Goal: Task Accomplishment & Management: Use online tool/utility

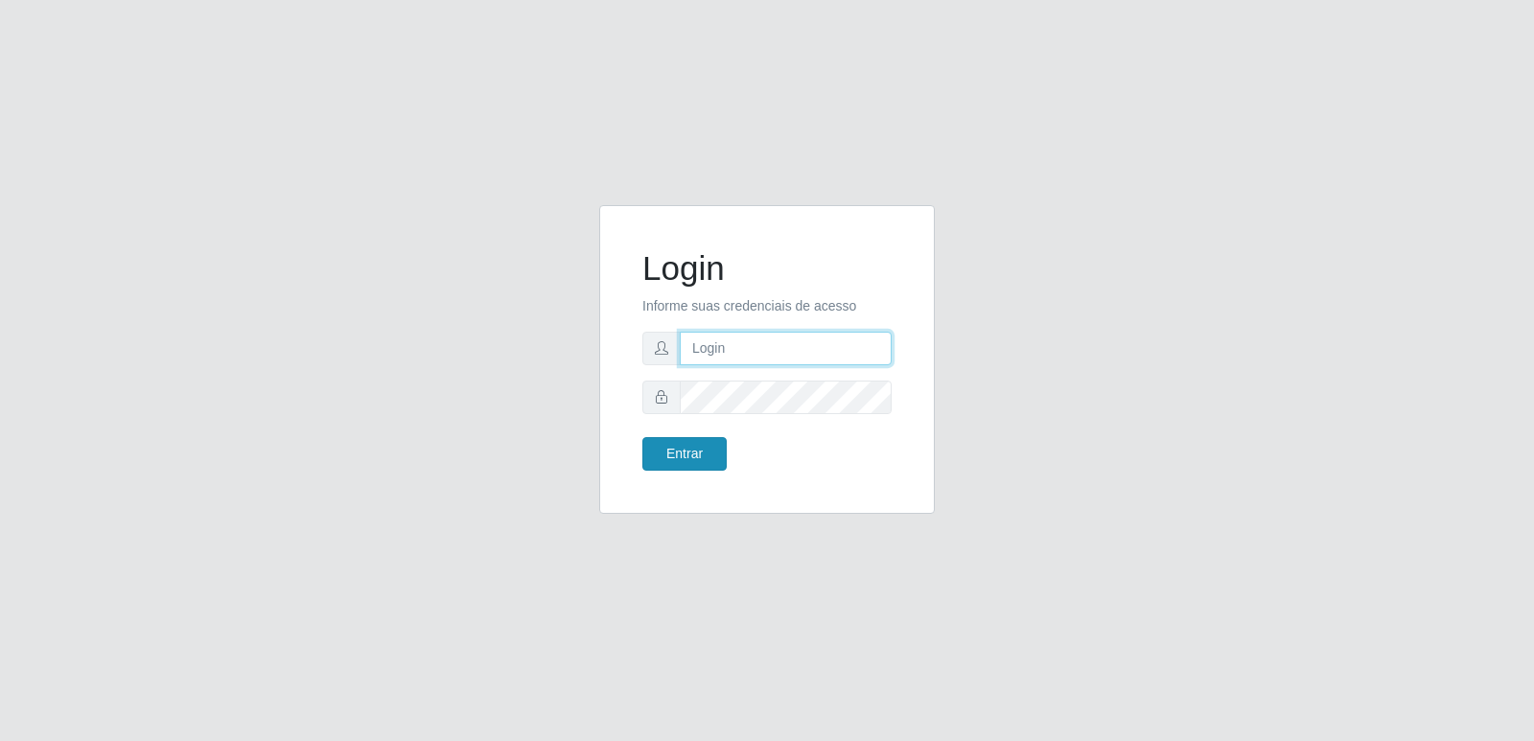
type input "[PERSON_NAME][EMAIL_ADDRESS][DOMAIN_NAME]"
click at [695, 457] on button "Entrar" at bounding box center [684, 454] width 84 height 34
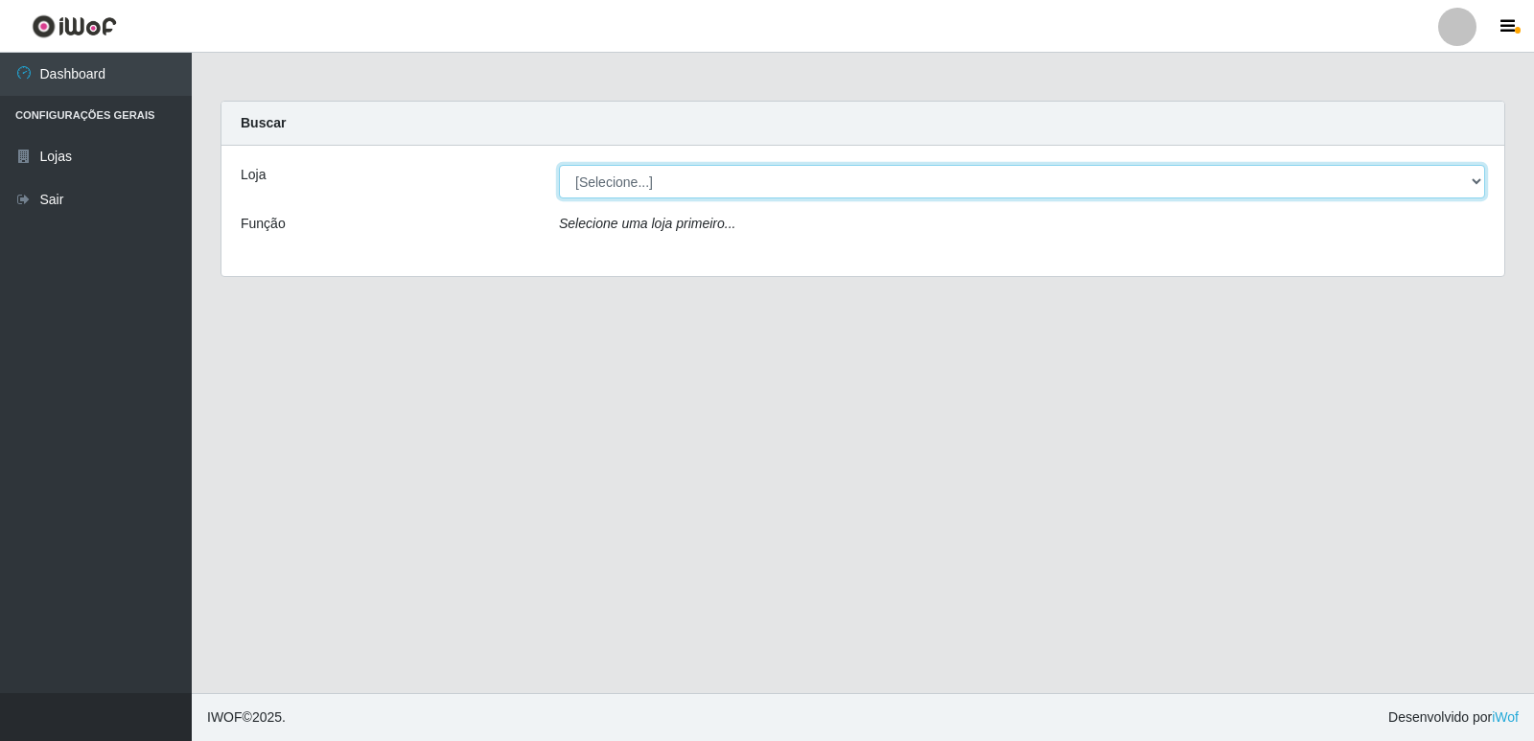
click at [688, 179] on select "[Selecione...] Hiper Queiroz - [GEOGRAPHIC_DATA] [GEOGRAPHIC_DATA] [GEOGRAPHIC_…" at bounding box center [1022, 182] width 926 height 34
select select "516"
click at [559, 165] on select "[Selecione...] Hiper Queiroz - [GEOGRAPHIC_DATA] [GEOGRAPHIC_DATA] [GEOGRAPHIC_…" at bounding box center [1022, 182] width 926 height 34
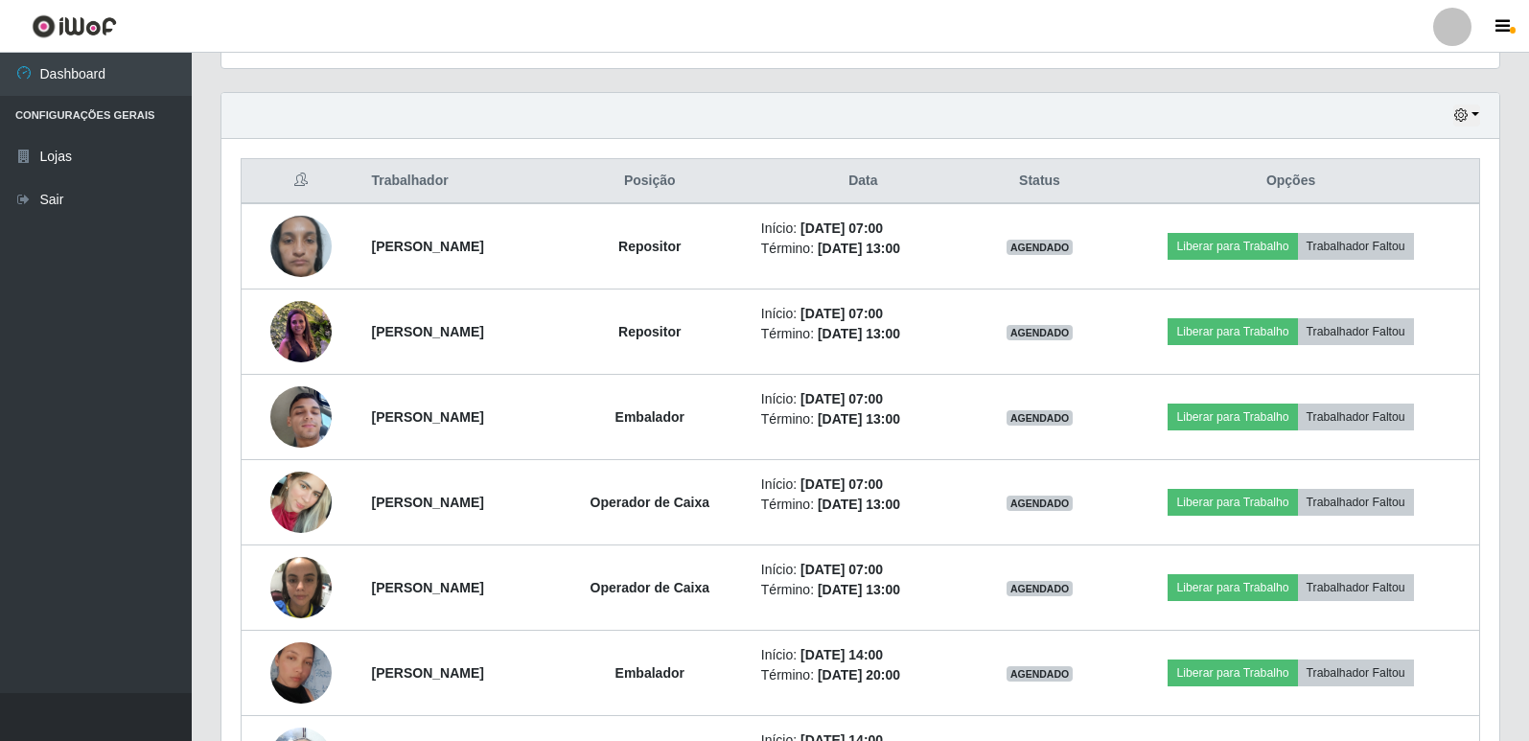
scroll to position [671, 0]
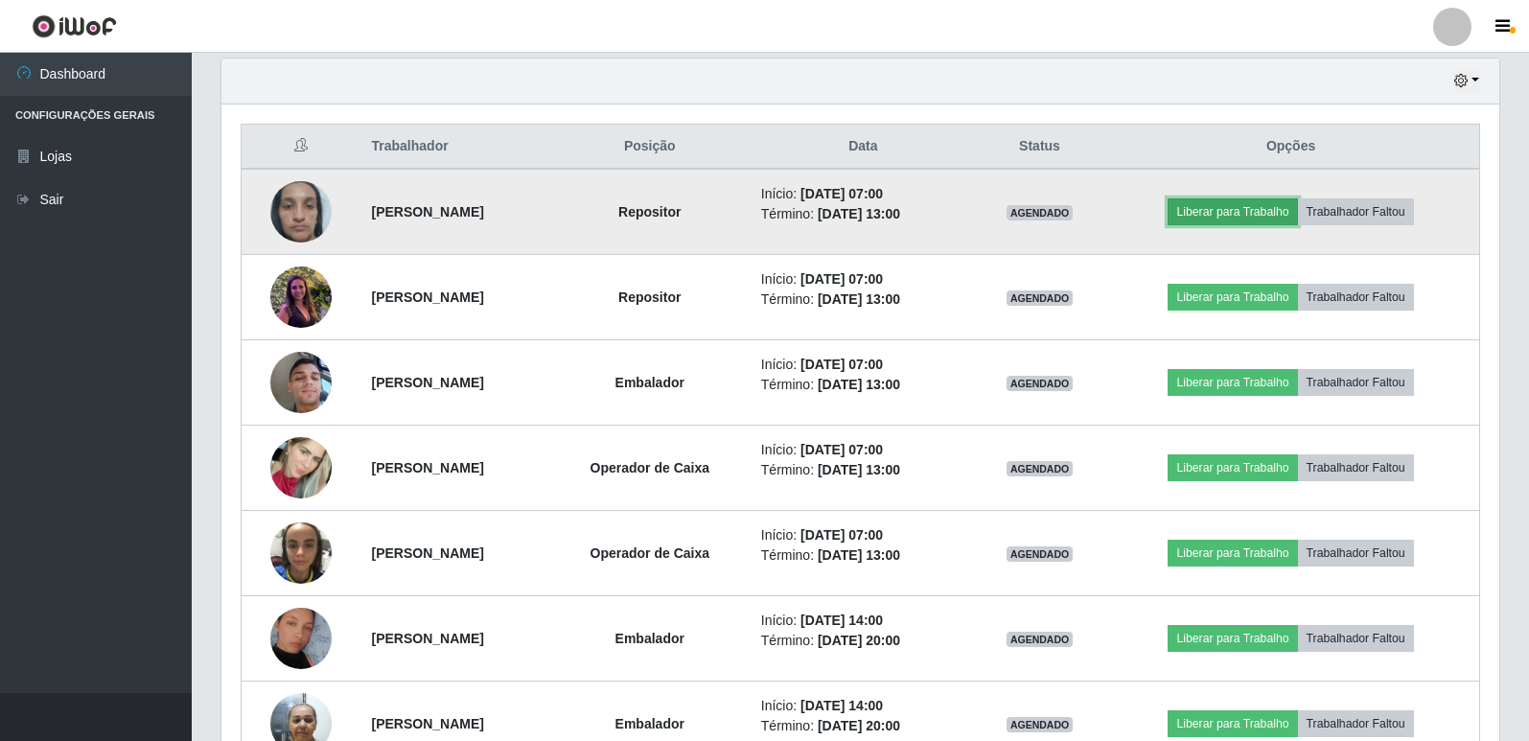
click at [1260, 211] on button "Liberar para Trabalho" at bounding box center [1232, 211] width 129 height 27
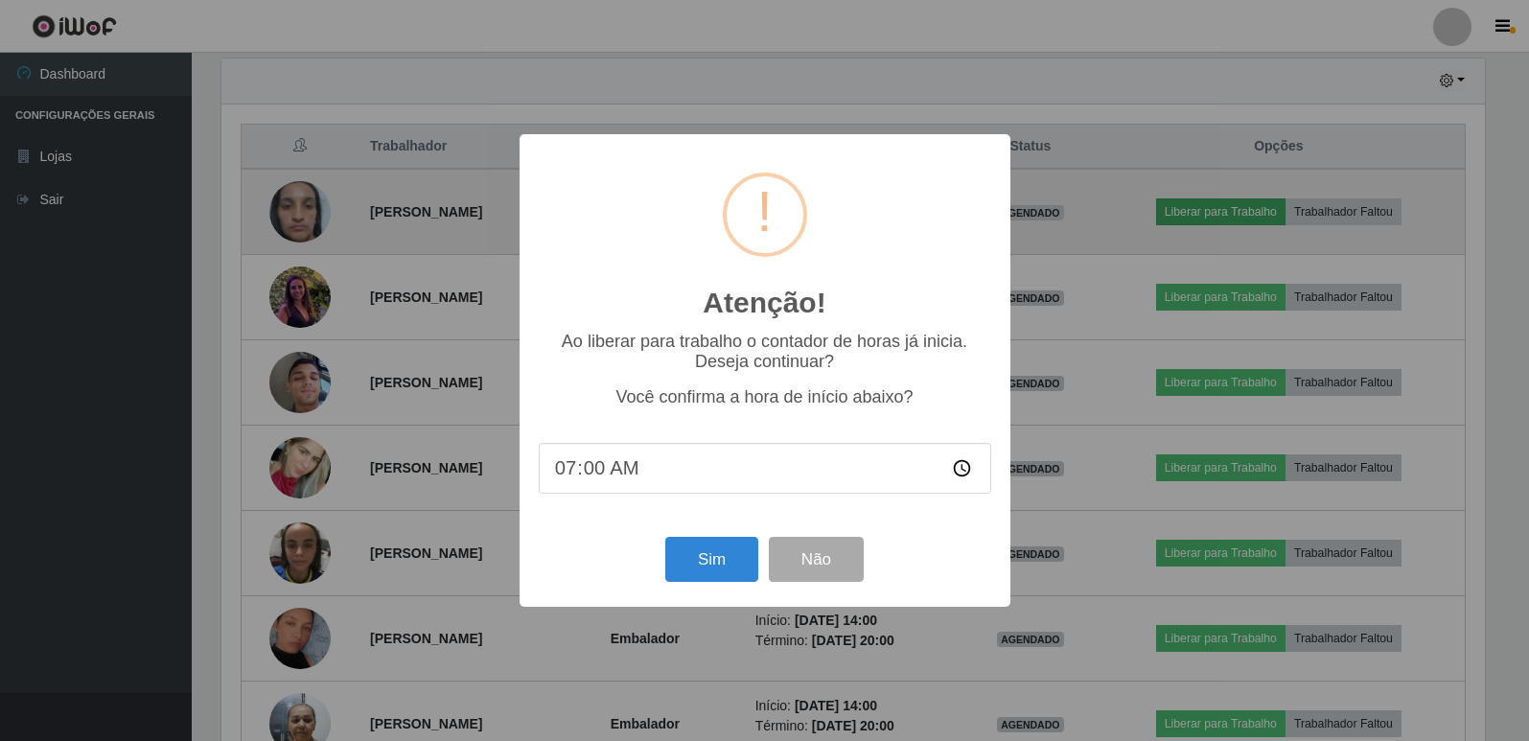
scroll to position [398, 1268]
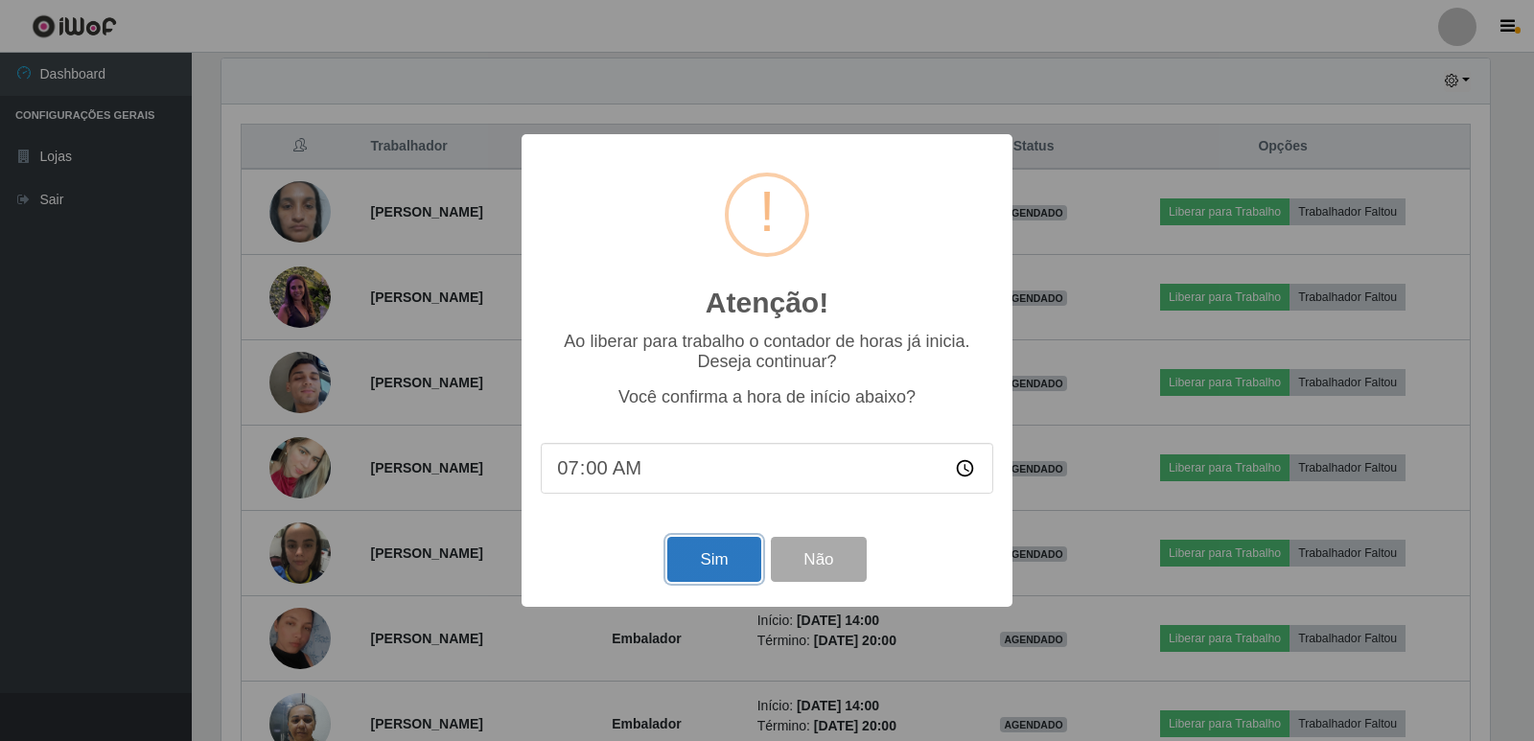
click at [733, 562] on button "Sim" at bounding box center [713, 559] width 93 height 45
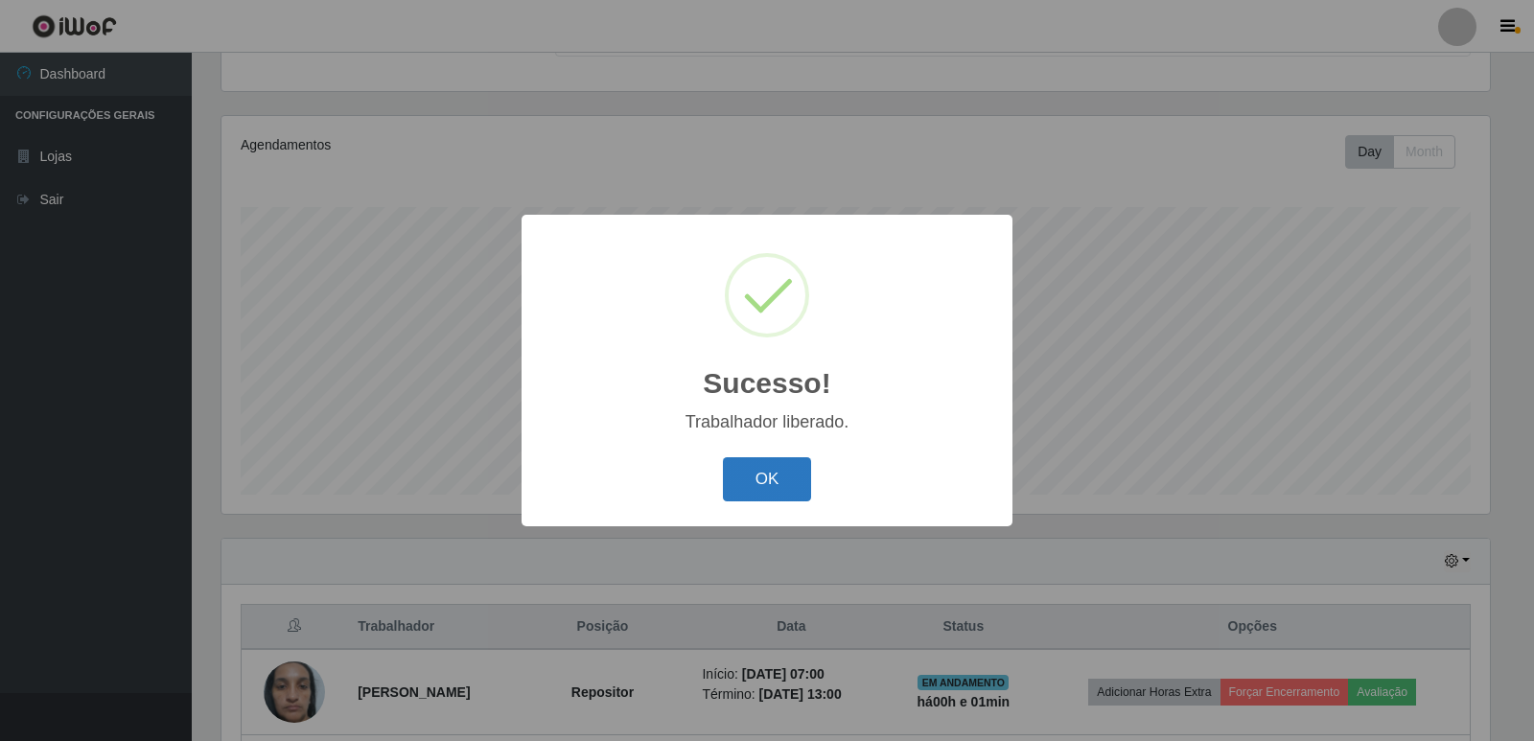
click at [789, 485] on button "OK" at bounding box center [767, 479] width 89 height 45
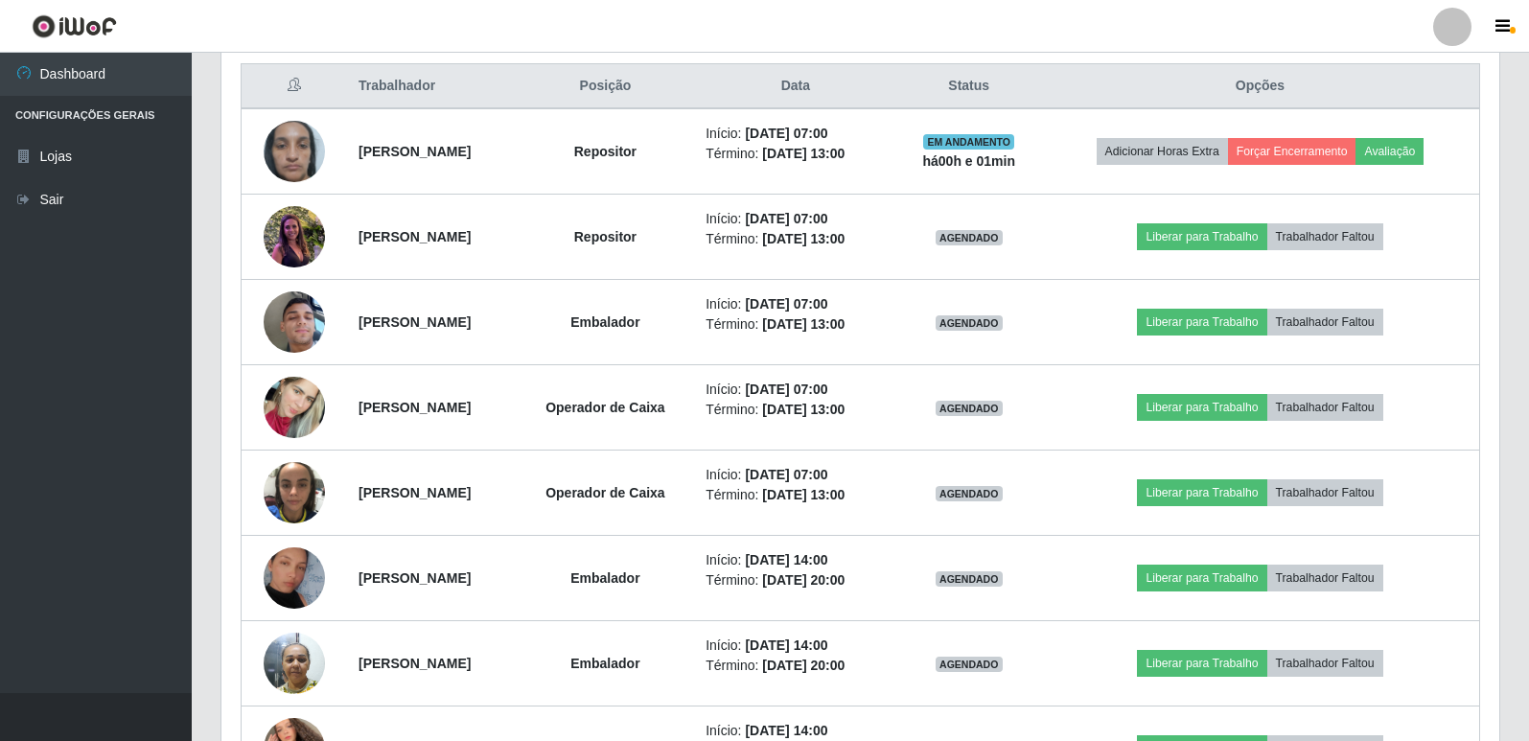
scroll to position [766, 0]
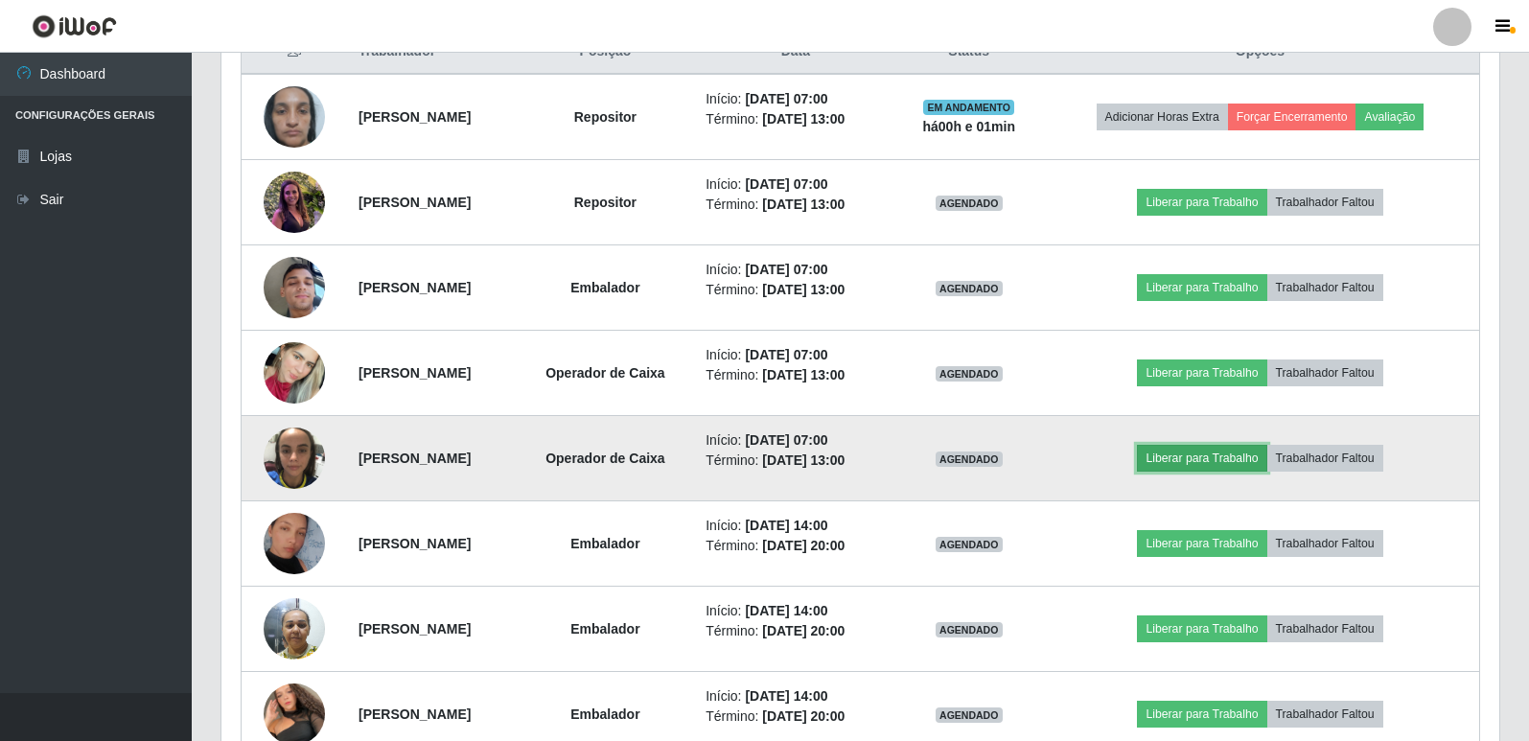
click at [1193, 458] on button "Liberar para Trabalho" at bounding box center [1201, 458] width 129 height 27
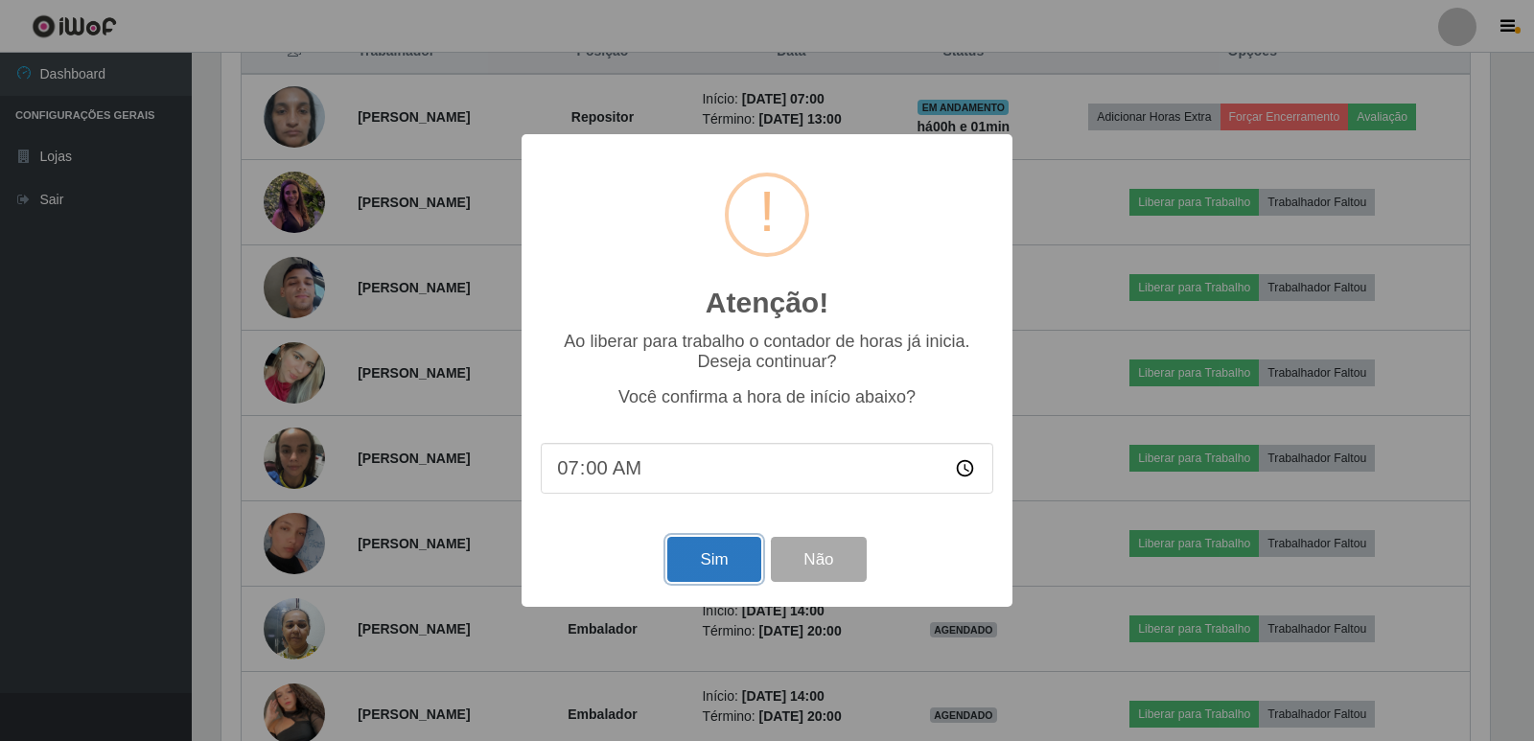
click at [742, 554] on button "Sim" at bounding box center [713, 559] width 93 height 45
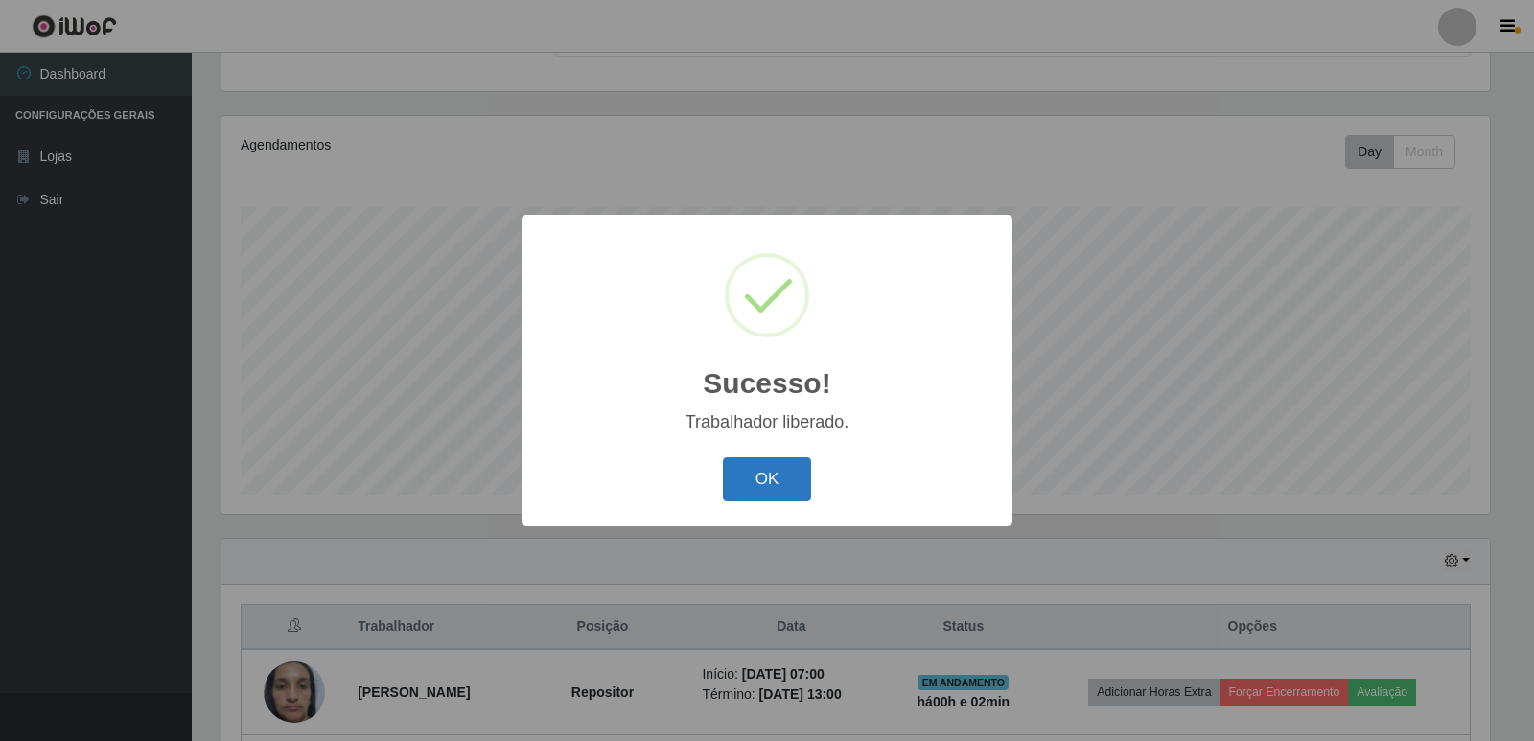
click at [790, 476] on button "OK" at bounding box center [767, 479] width 89 height 45
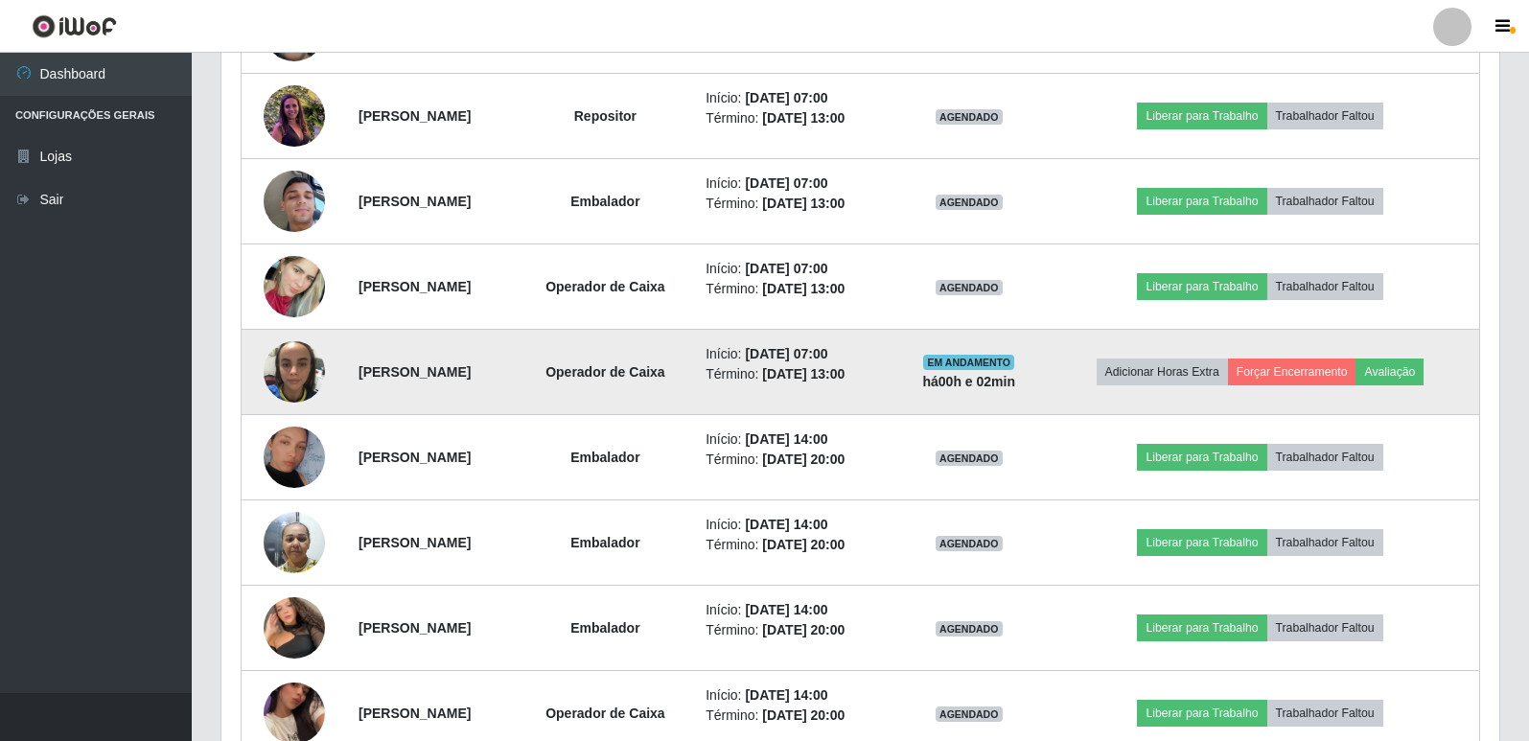
scroll to position [756, 0]
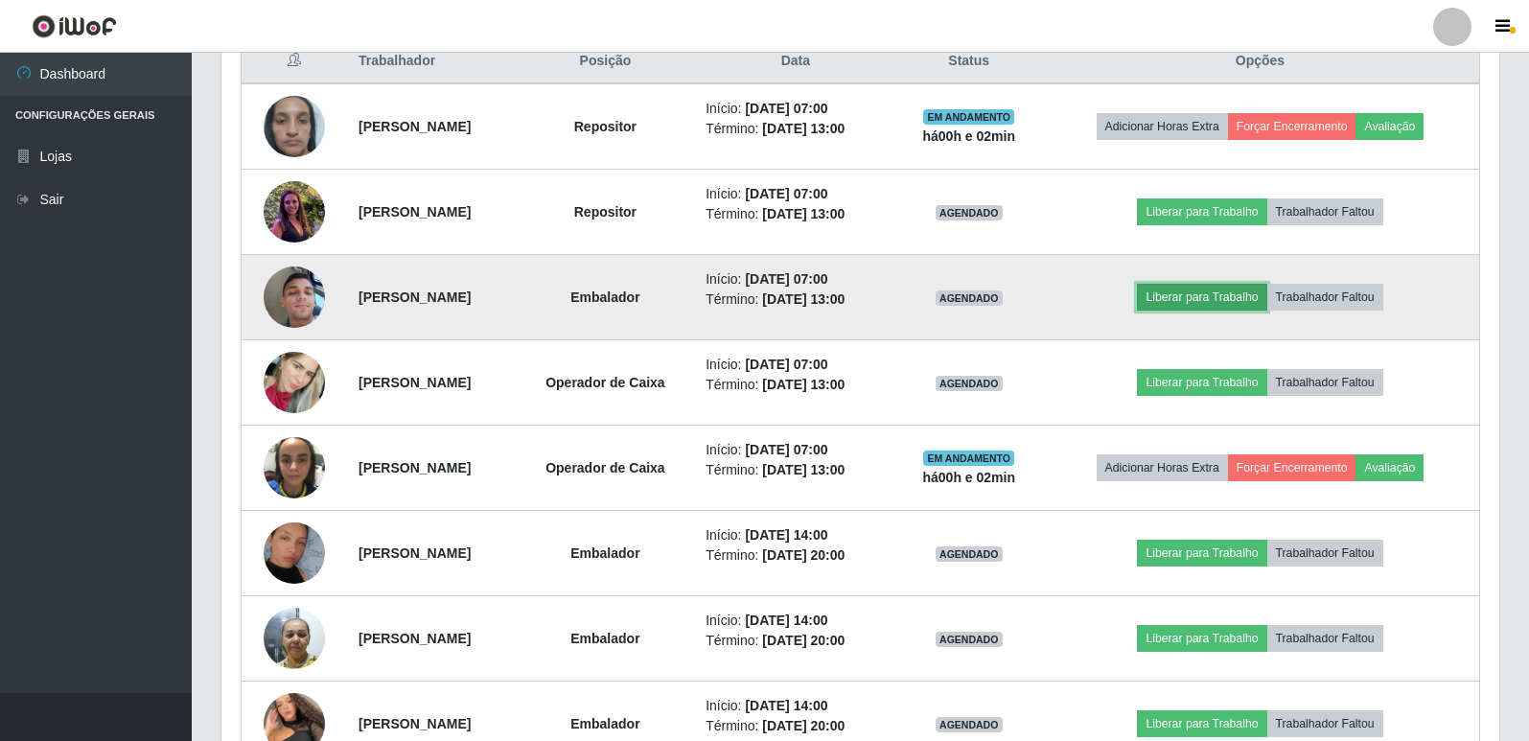
click at [1200, 298] on button "Liberar para Trabalho" at bounding box center [1201, 297] width 129 height 27
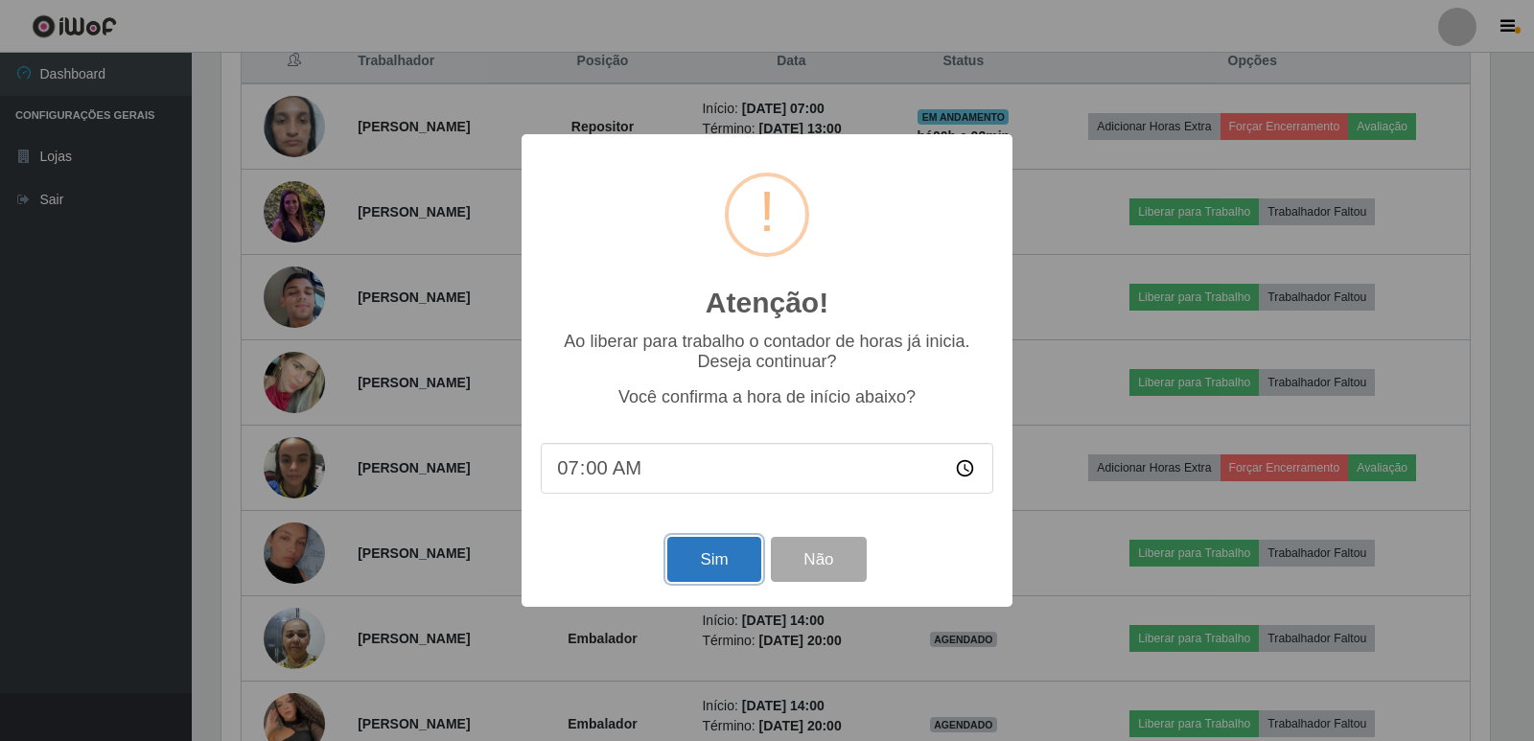
click at [724, 562] on button "Sim" at bounding box center [713, 559] width 93 height 45
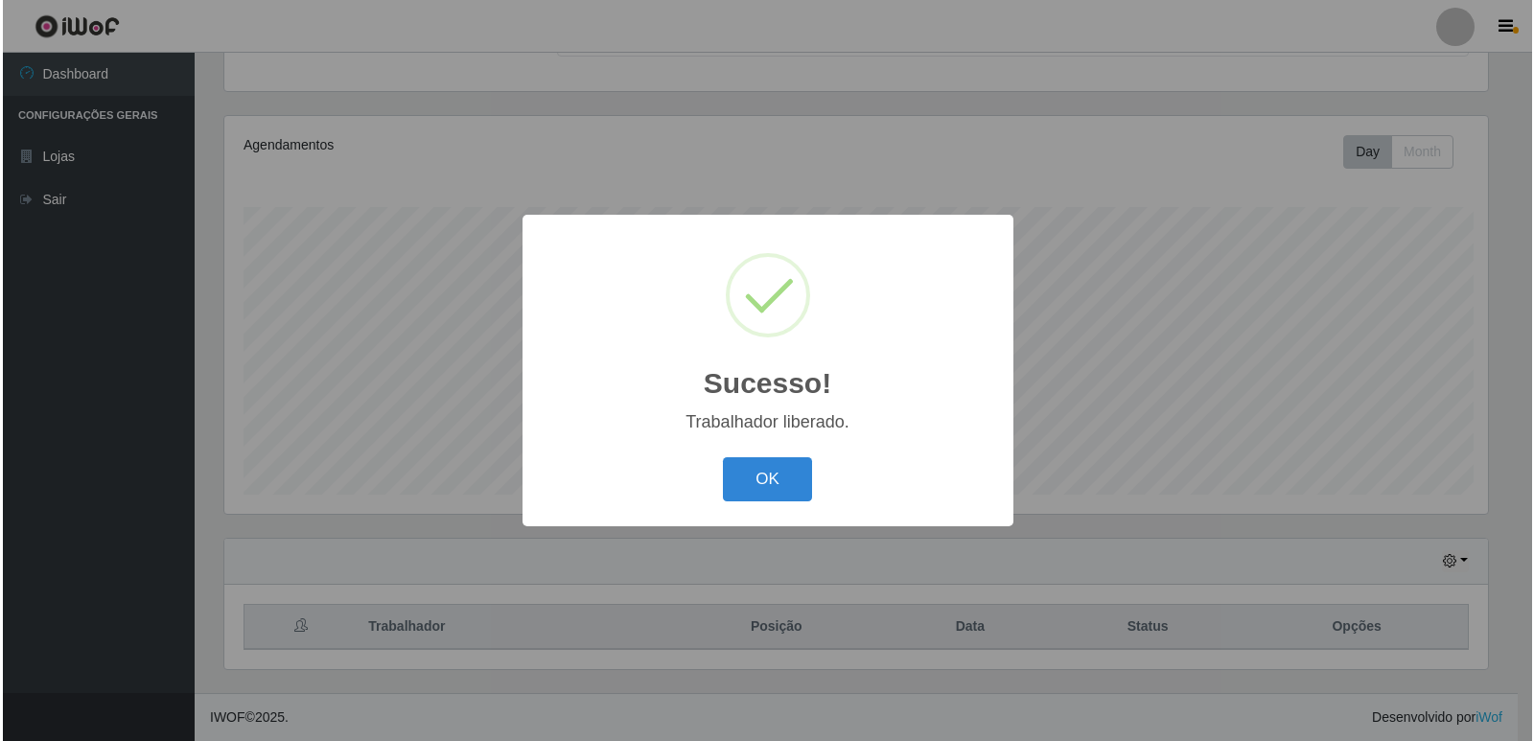
scroll to position [0, 0]
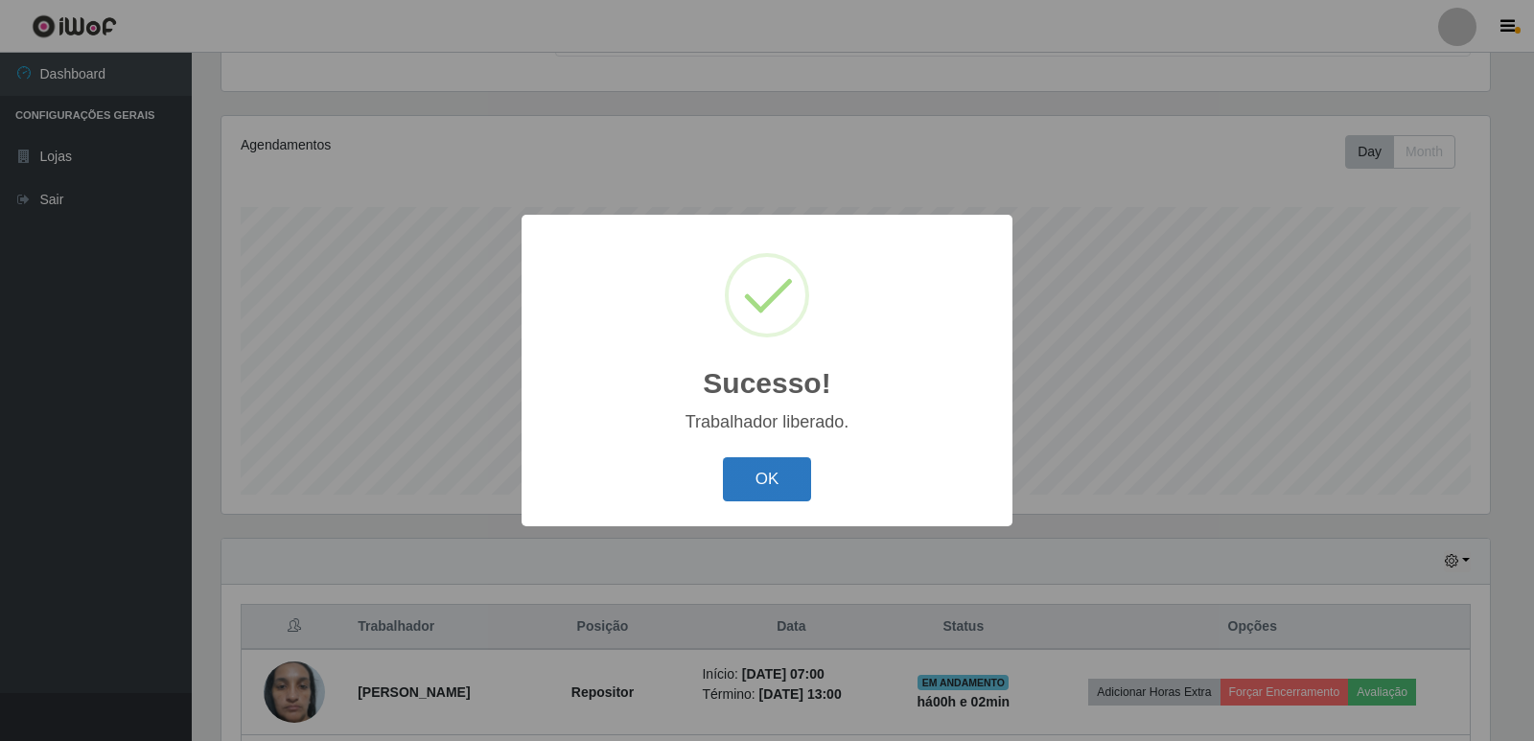
click at [777, 477] on button "OK" at bounding box center [767, 479] width 89 height 45
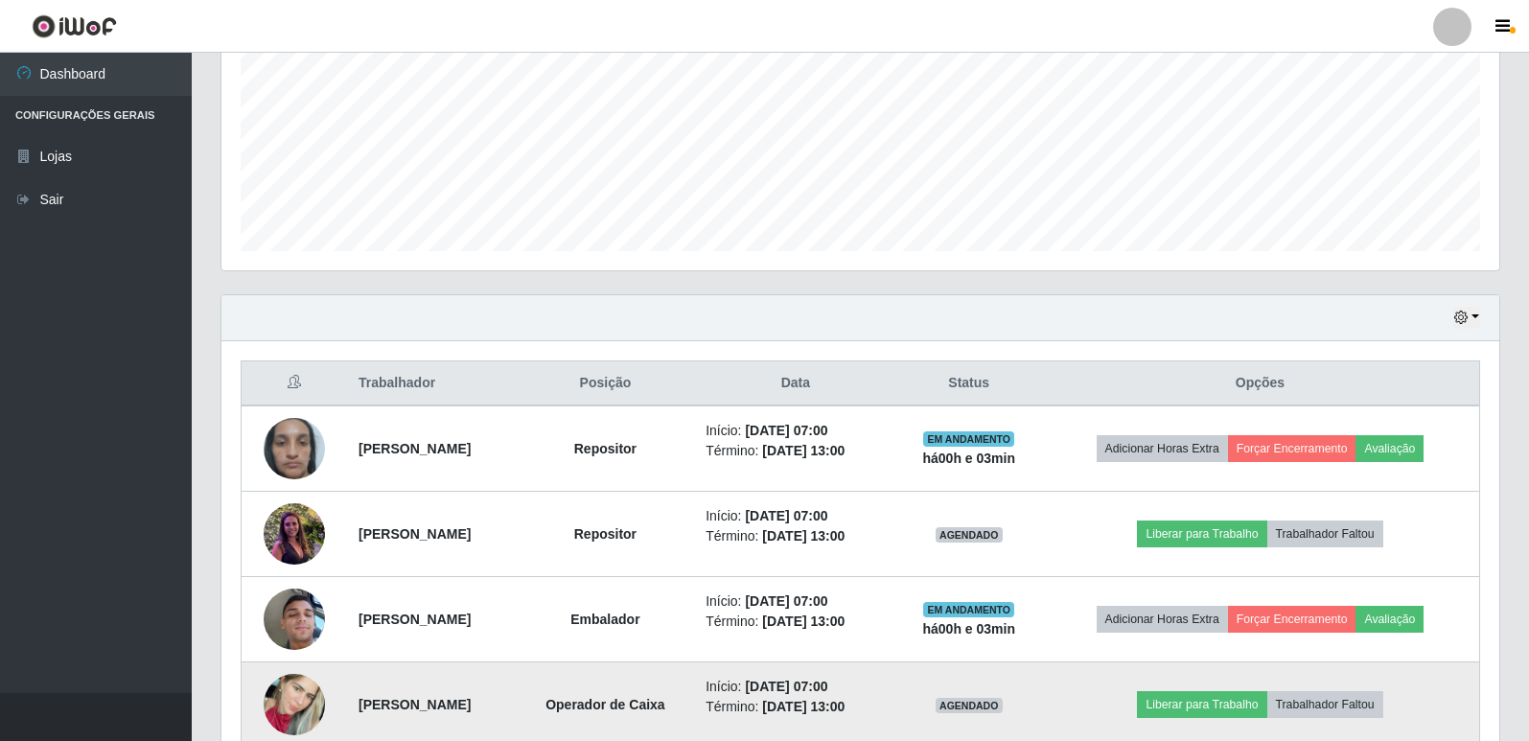
scroll to position [469, 0]
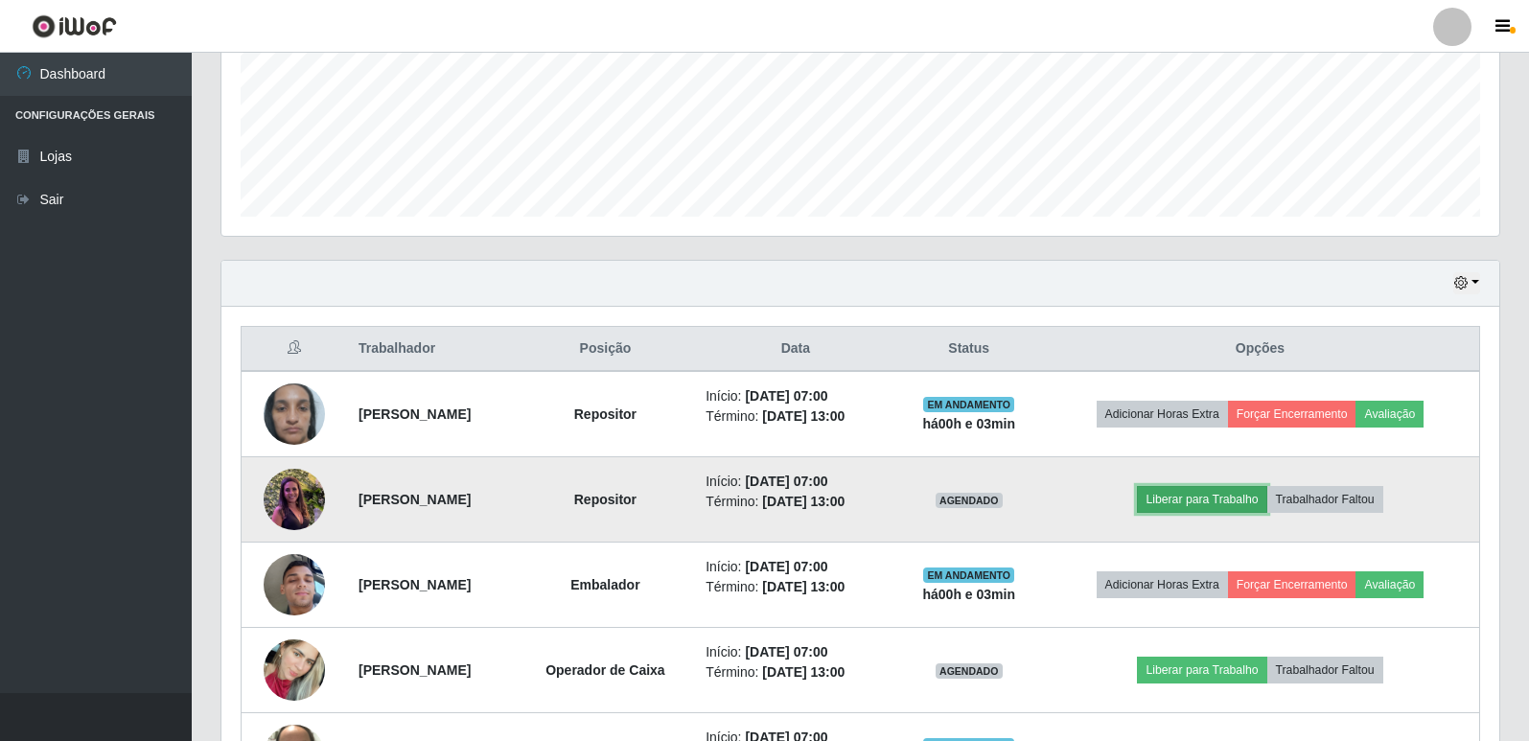
click at [1238, 502] on button "Liberar para Trabalho" at bounding box center [1201, 499] width 129 height 27
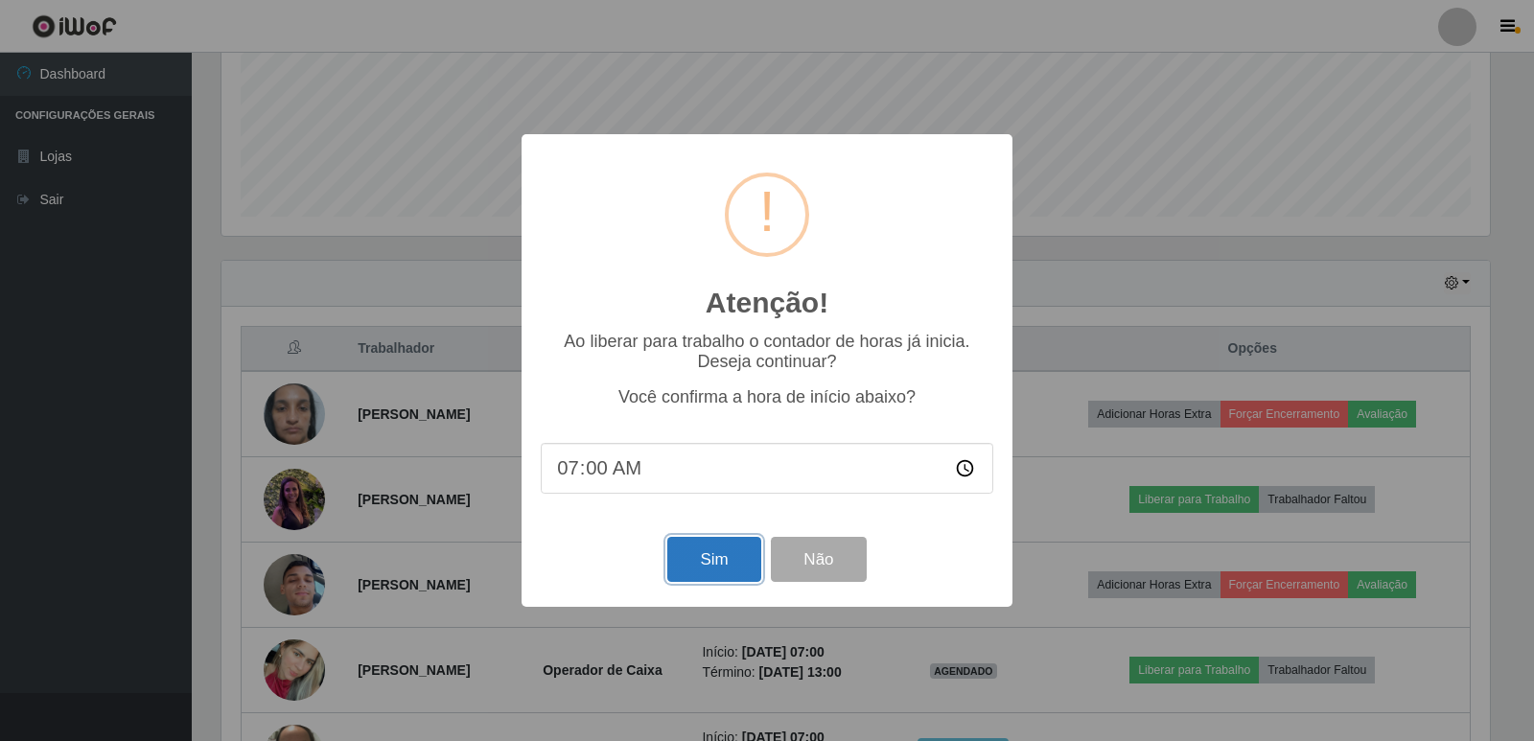
click at [735, 559] on button "Sim" at bounding box center [713, 559] width 93 height 45
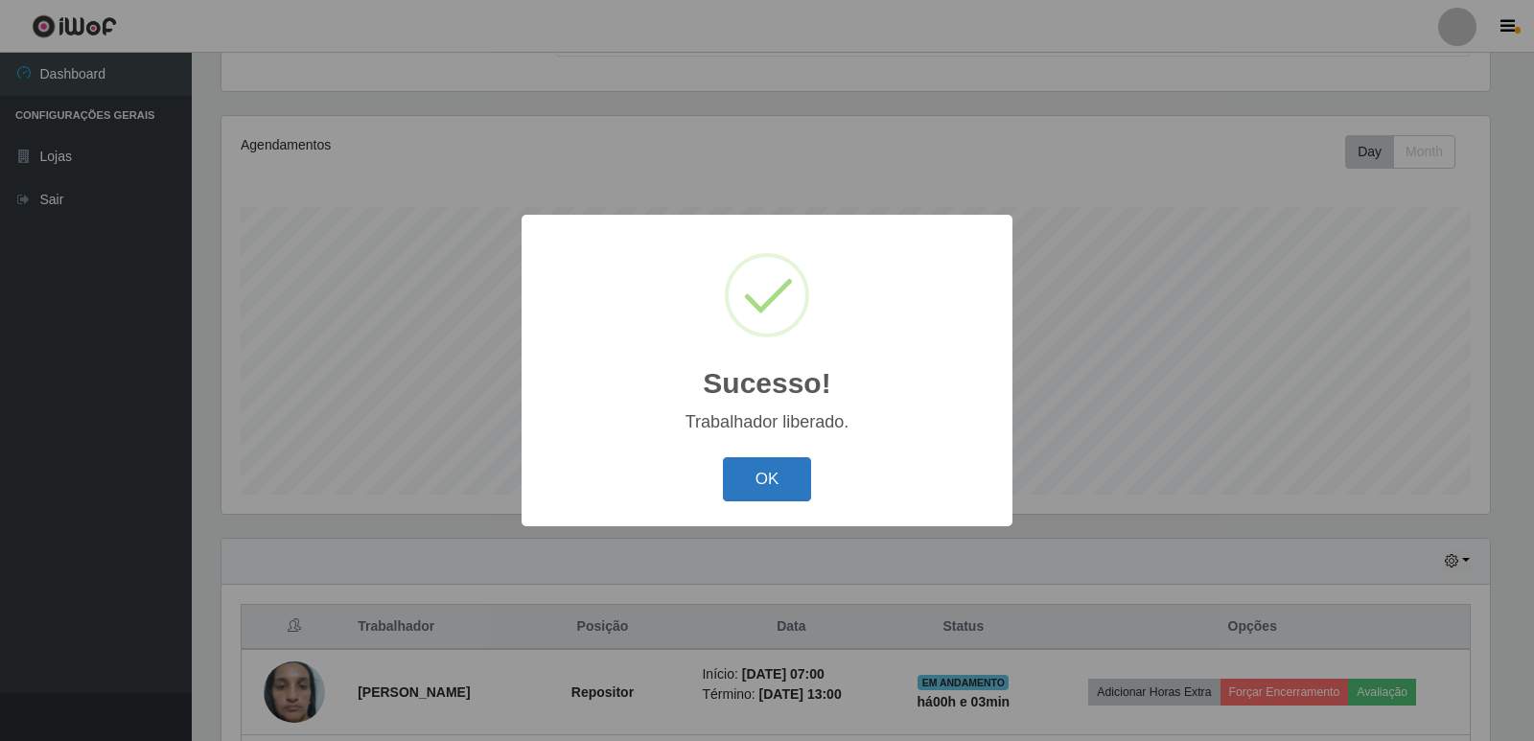
click at [764, 467] on button "OK" at bounding box center [767, 479] width 89 height 45
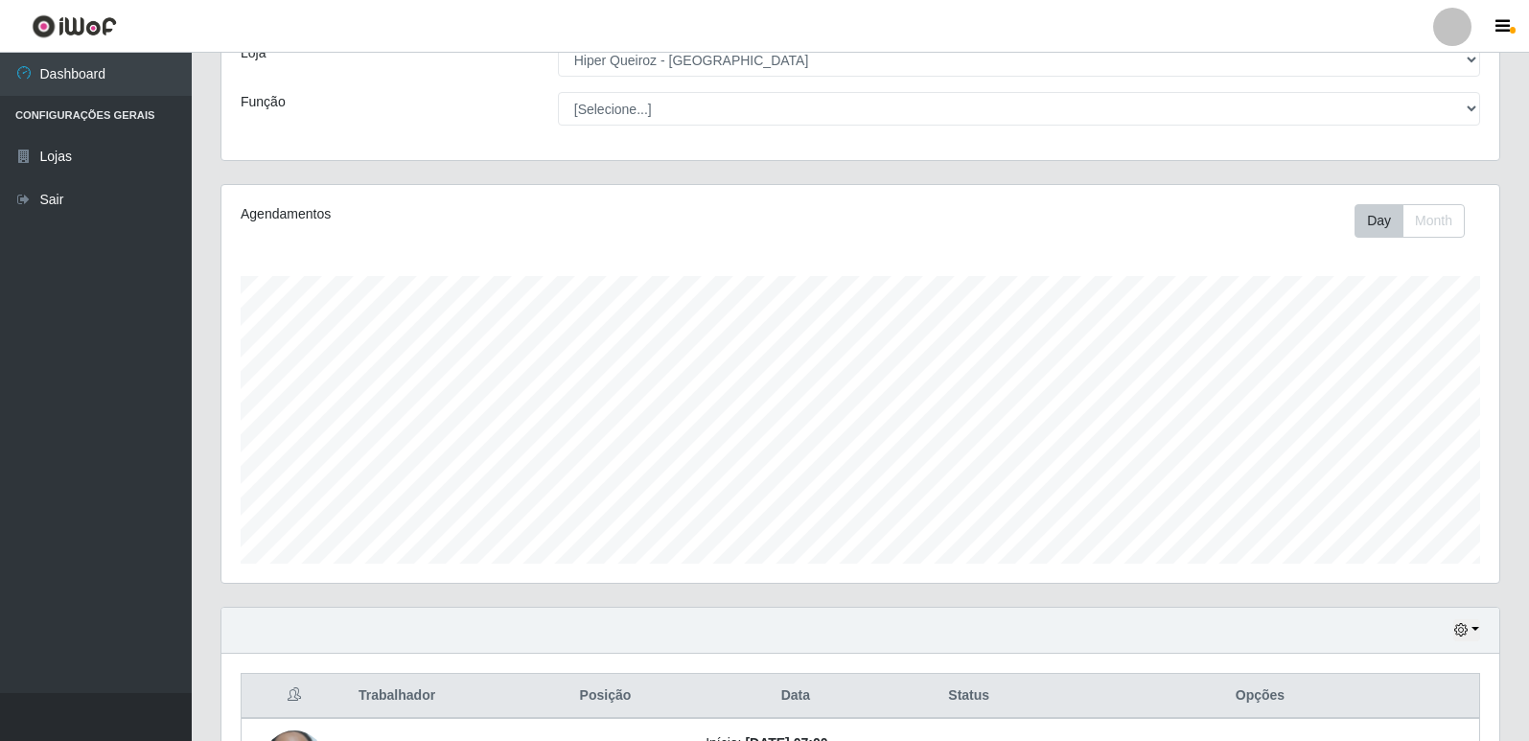
scroll to position [0, 0]
